Goal: Task Accomplishment & Management: Use online tool/utility

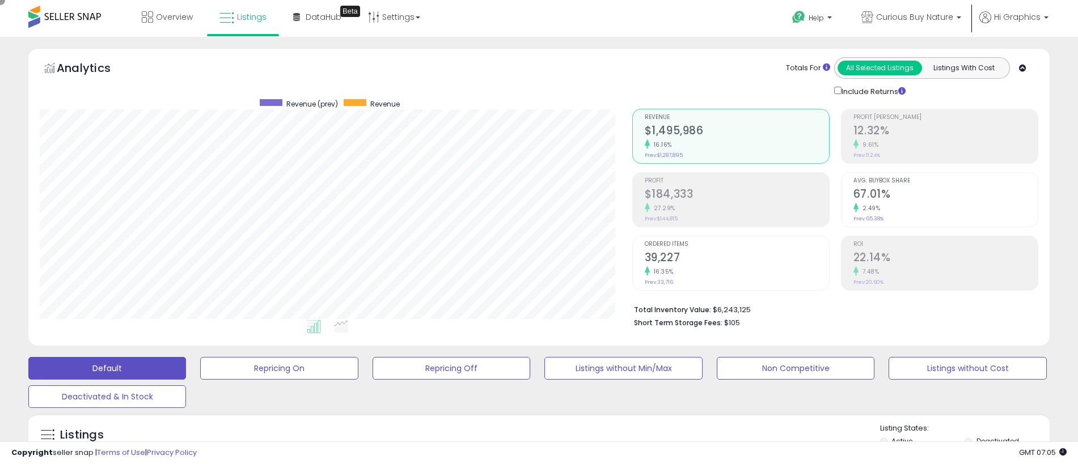
scroll to position [232, 593]
click at [917, 17] on span "Curious Buy Nature" at bounding box center [914, 16] width 77 height 11
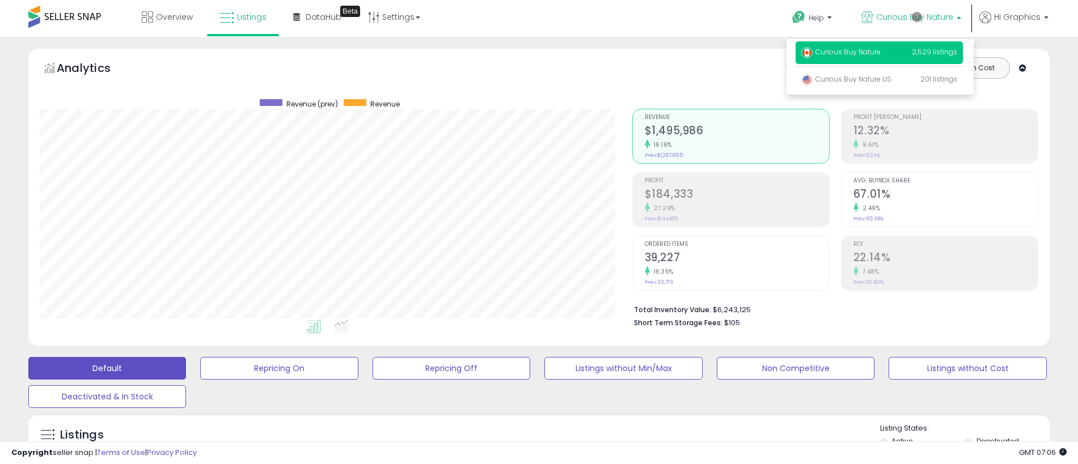
click at [881, 54] on p "Curious Buy Nature 2,529 listings" at bounding box center [879, 52] width 167 height 23
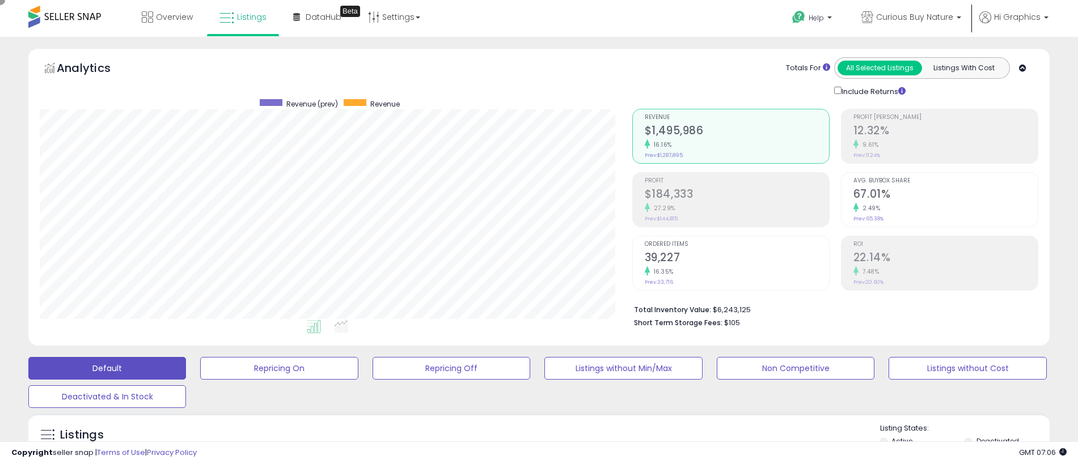
scroll to position [282, 0]
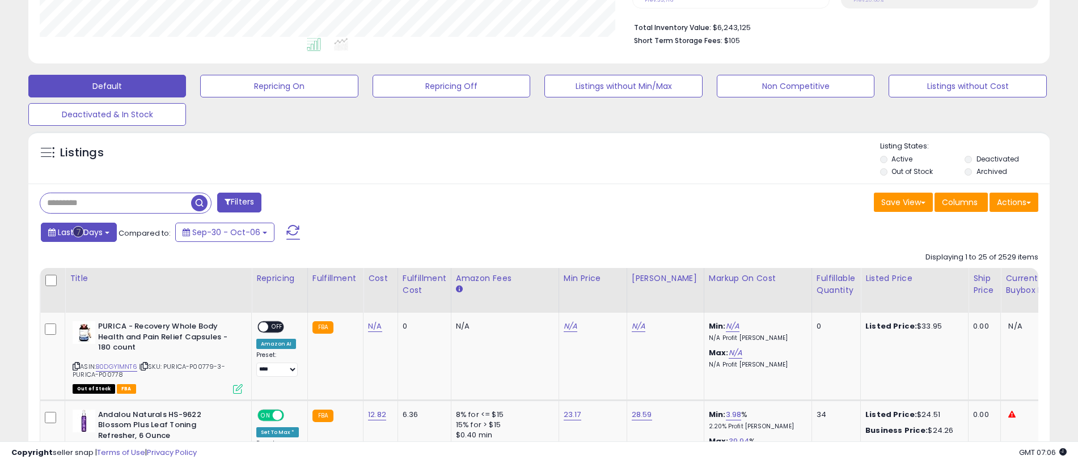
click at [78, 232] on span "Last 7 Days" at bounding box center [80, 232] width 45 height 11
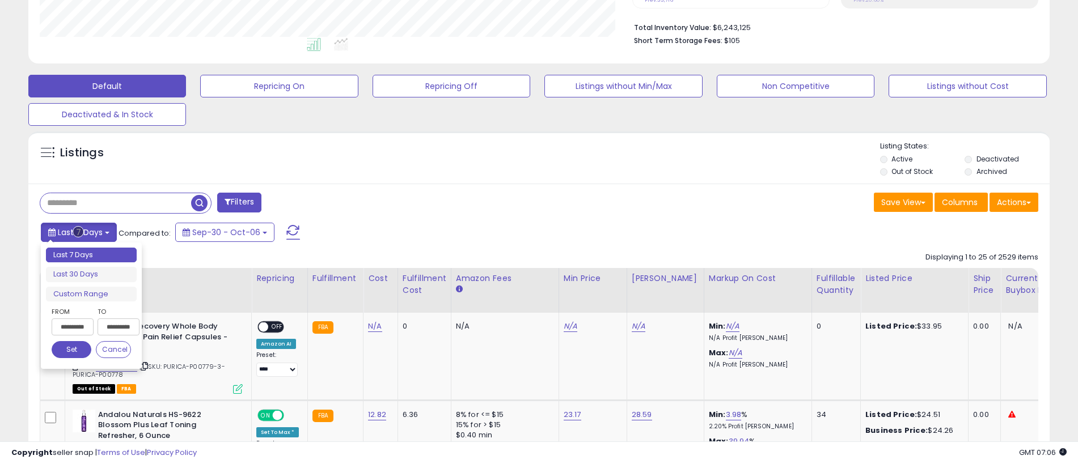
type input "**********"
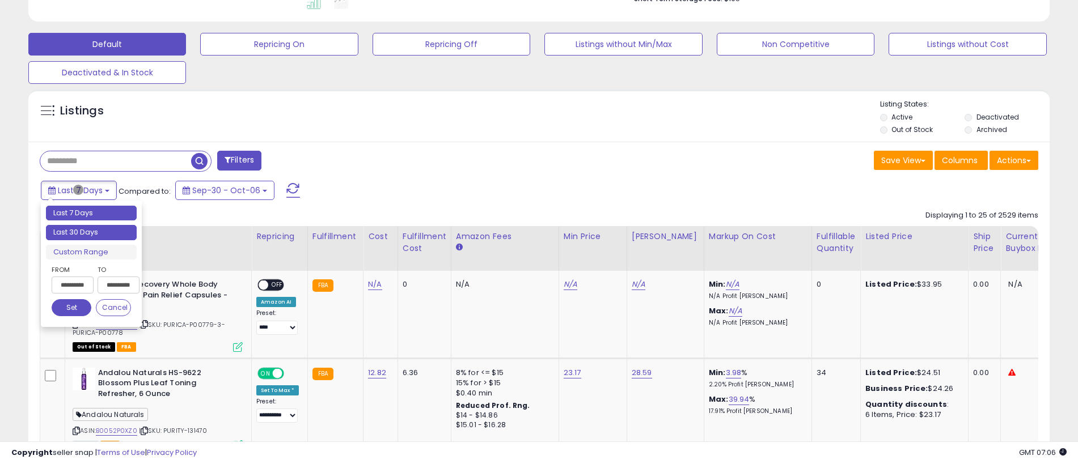
click at [91, 232] on li "Last 30 Days" at bounding box center [91, 232] width 91 height 15
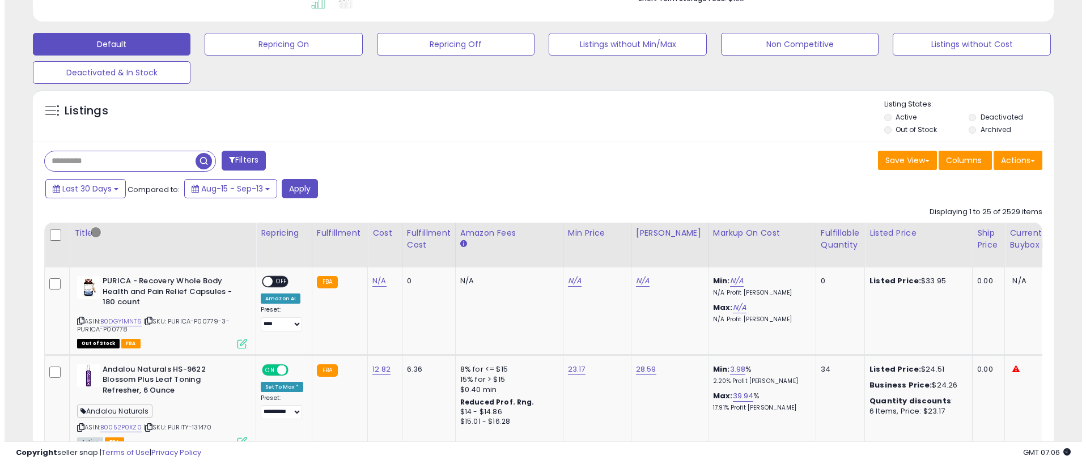
scroll to position [252, 0]
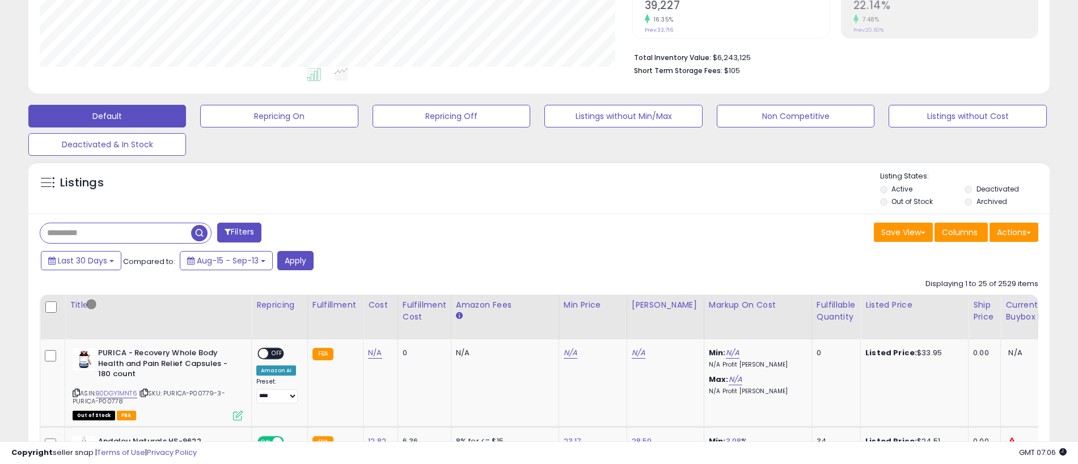
click at [240, 232] on button "Filters" at bounding box center [239, 233] width 44 height 20
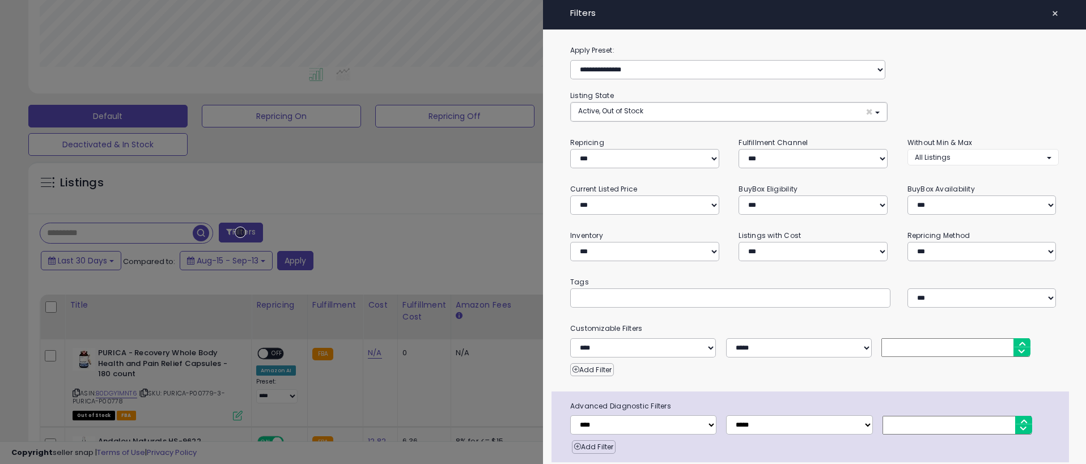
scroll to position [45, 0]
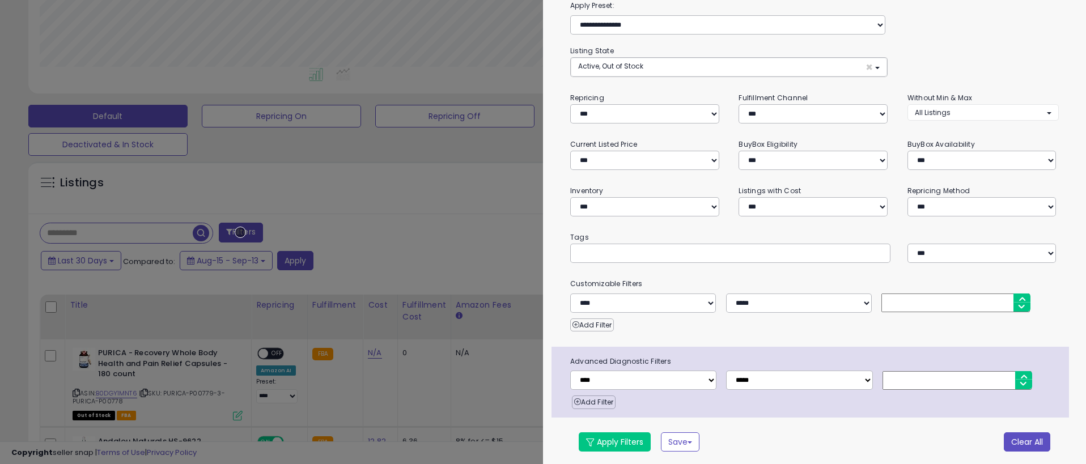
click at [1019, 440] on button "Clear All" at bounding box center [1027, 442] width 46 height 19
select select "*"
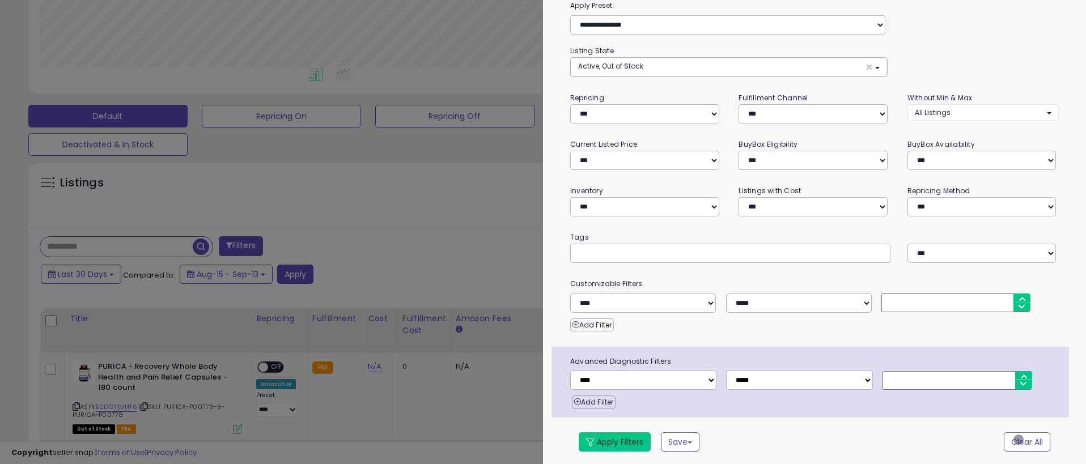
click at [615, 440] on button "Apply Filters" at bounding box center [615, 442] width 72 height 19
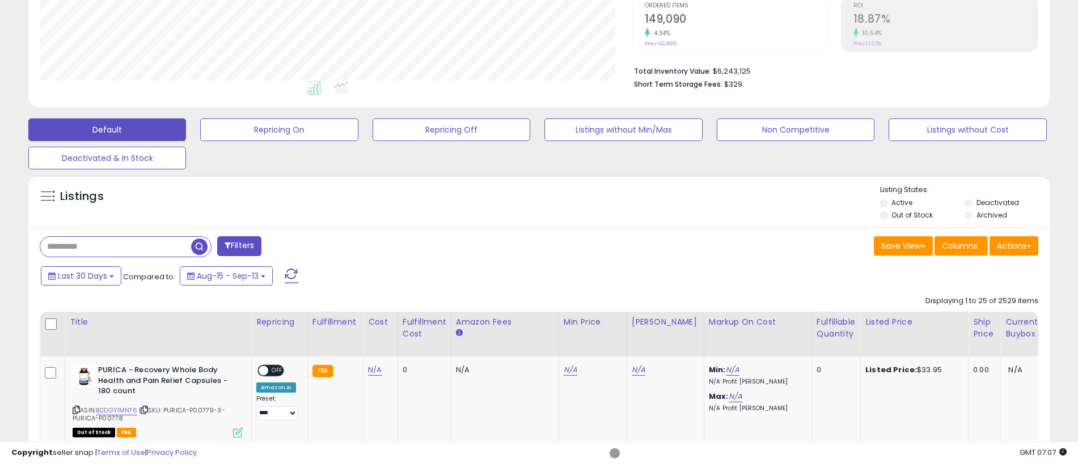
scroll to position [252, 0]
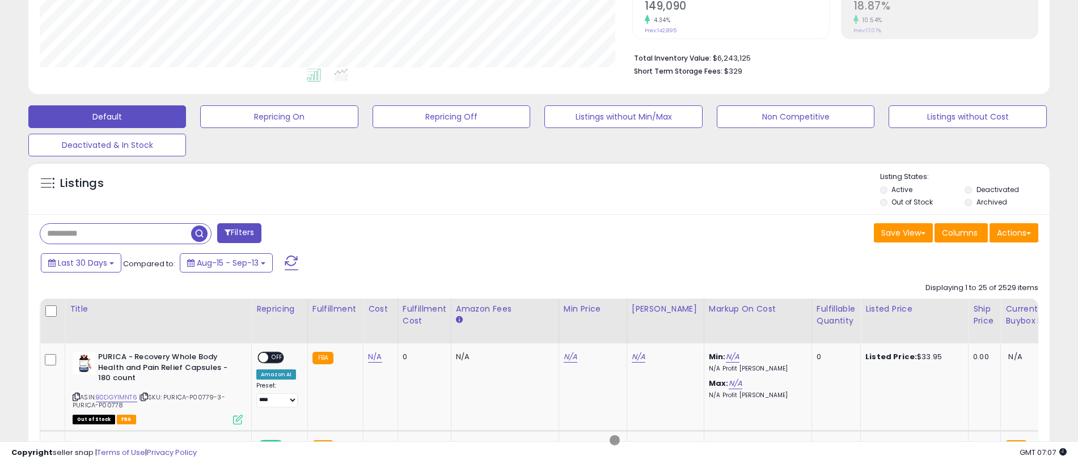
click at [200, 232] on span "button" at bounding box center [199, 234] width 16 height 16
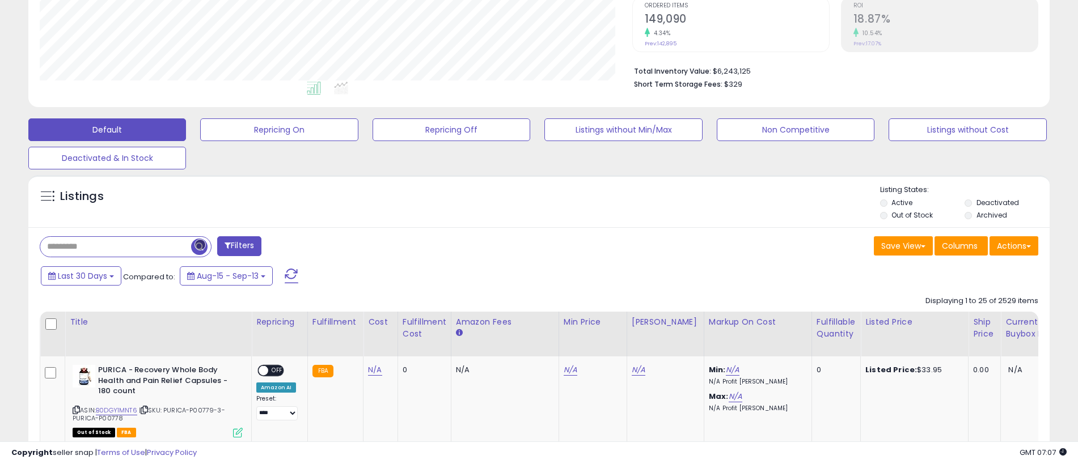
scroll to position [252, 0]
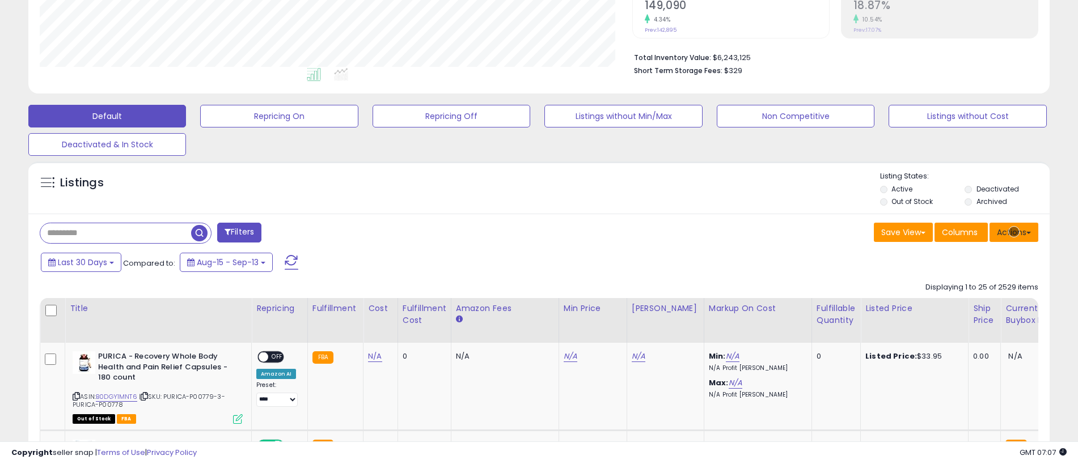
click at [1014, 232] on button "Actions" at bounding box center [1013, 232] width 49 height 19
click at [967, 304] on link "Export All Columns" at bounding box center [968, 305] width 124 height 18
